Goal: Navigation & Orientation: Go to known website

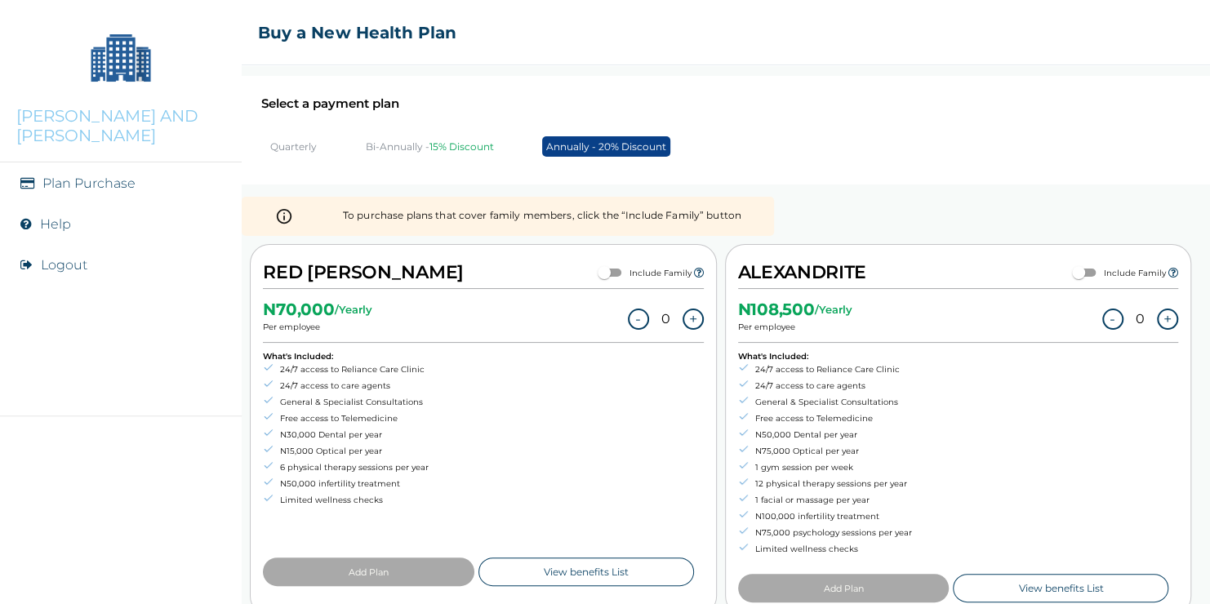
click at [56, 257] on button "Logout" at bounding box center [64, 265] width 47 height 16
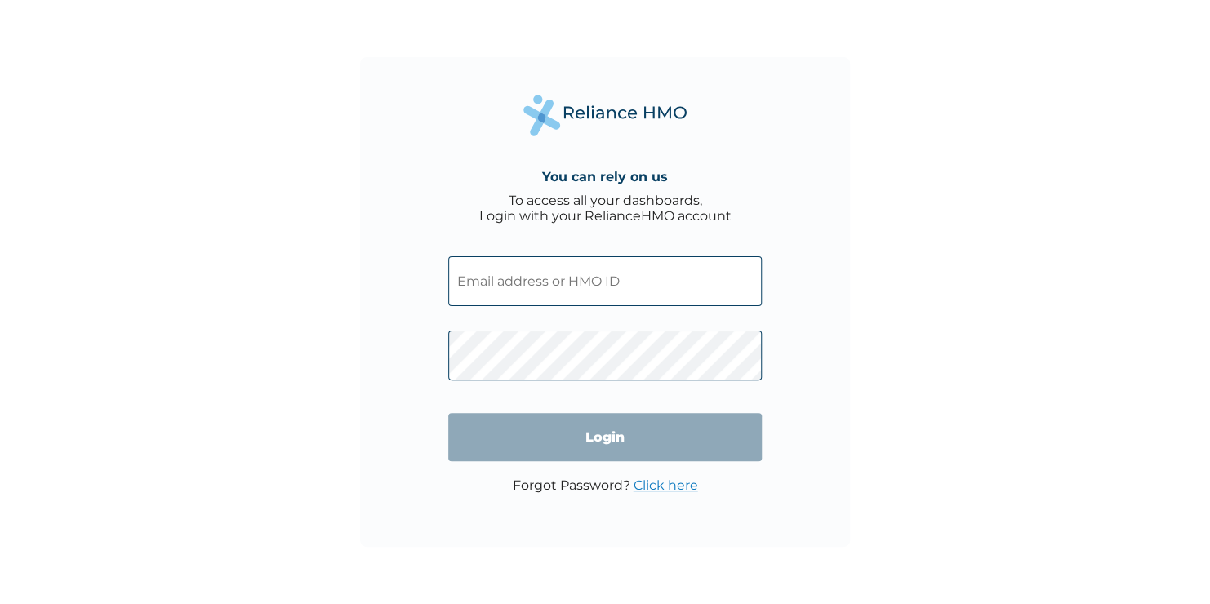
type input "[EMAIL_ADDRESS][DOMAIN_NAME]"
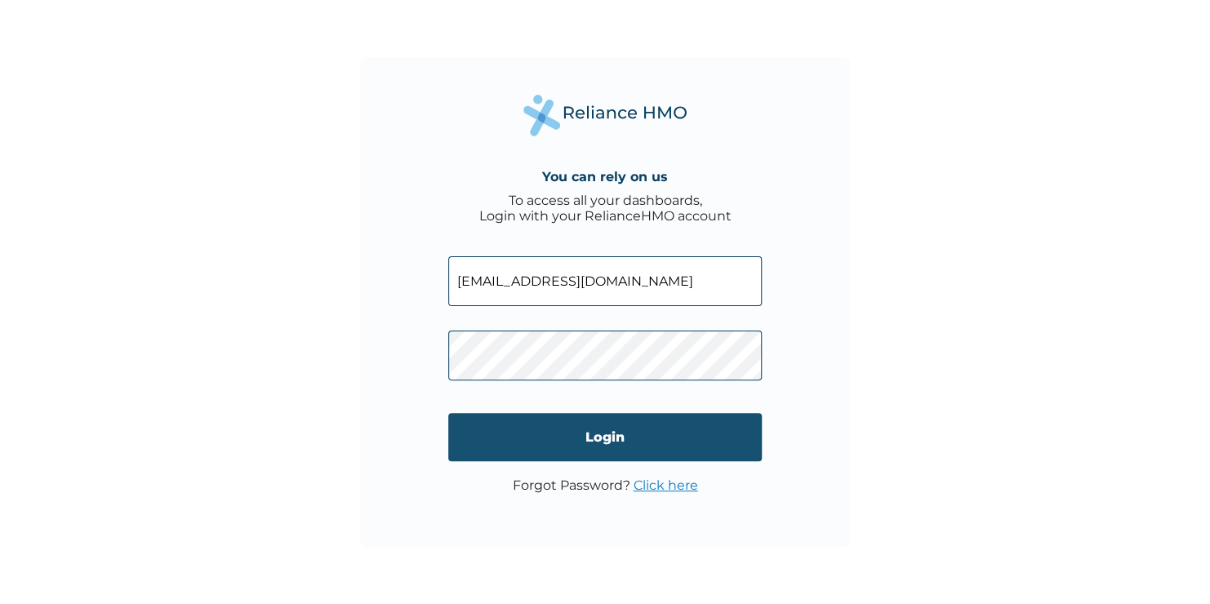
click at [564, 444] on input "Login" at bounding box center [605, 437] width 314 height 48
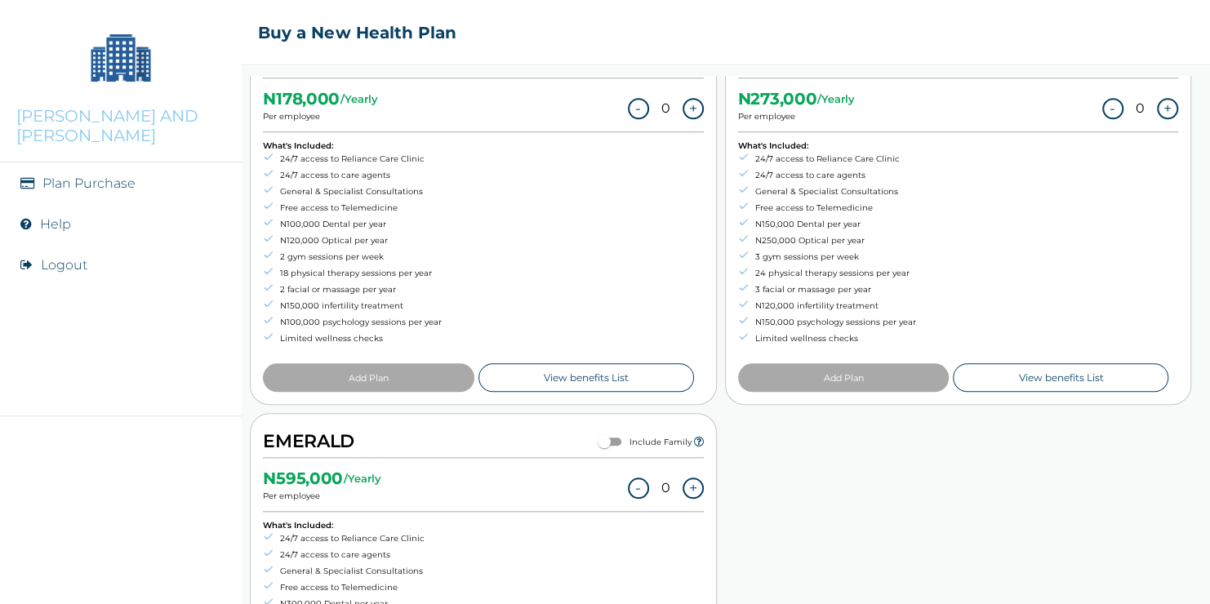
scroll to position [771, 0]
